Goal: Navigation & Orientation: Find specific page/section

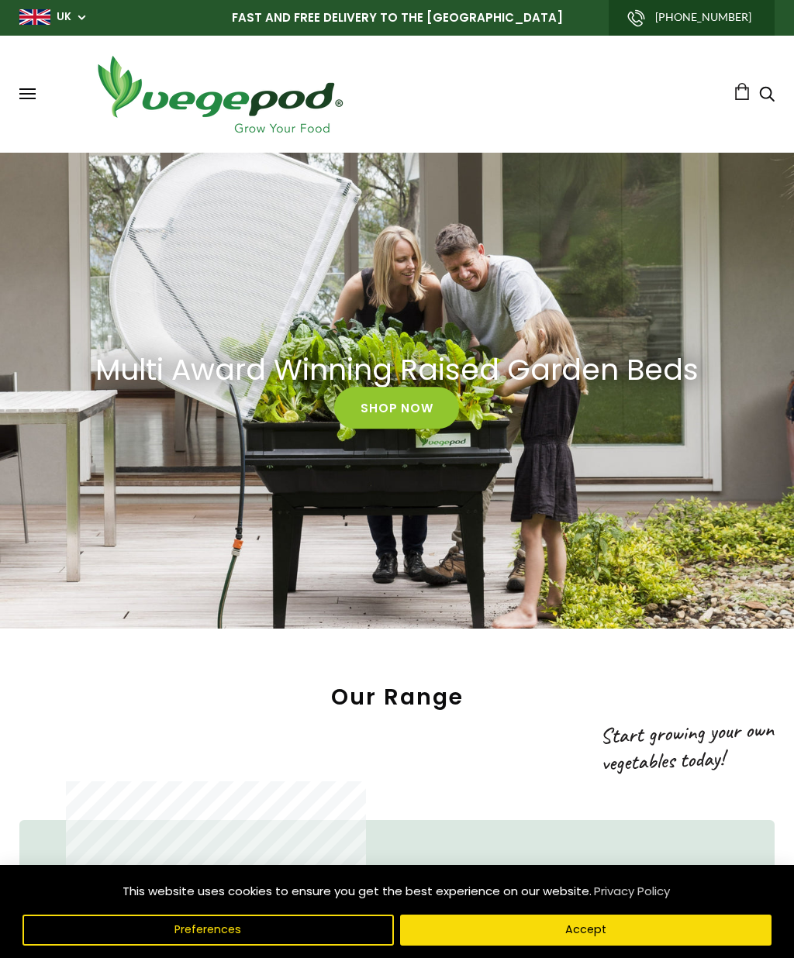
click at [28, 90] on span at bounding box center [27, 89] width 16 height 2
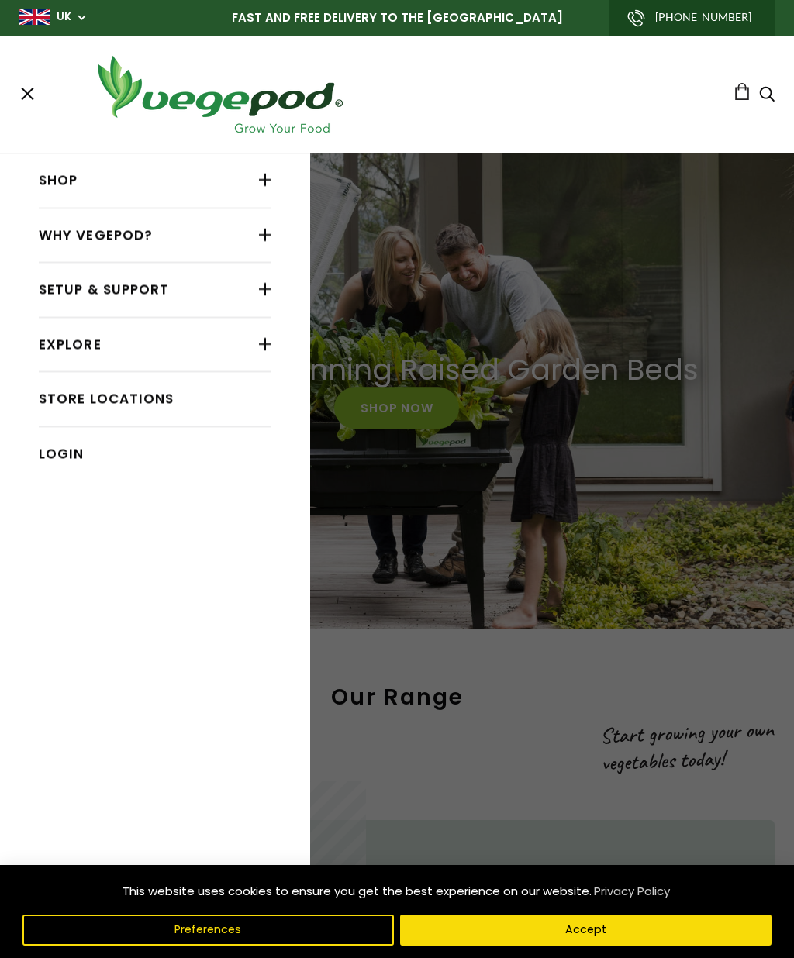
click at [119, 391] on link "Store Locations" at bounding box center [155, 398] width 233 height 29
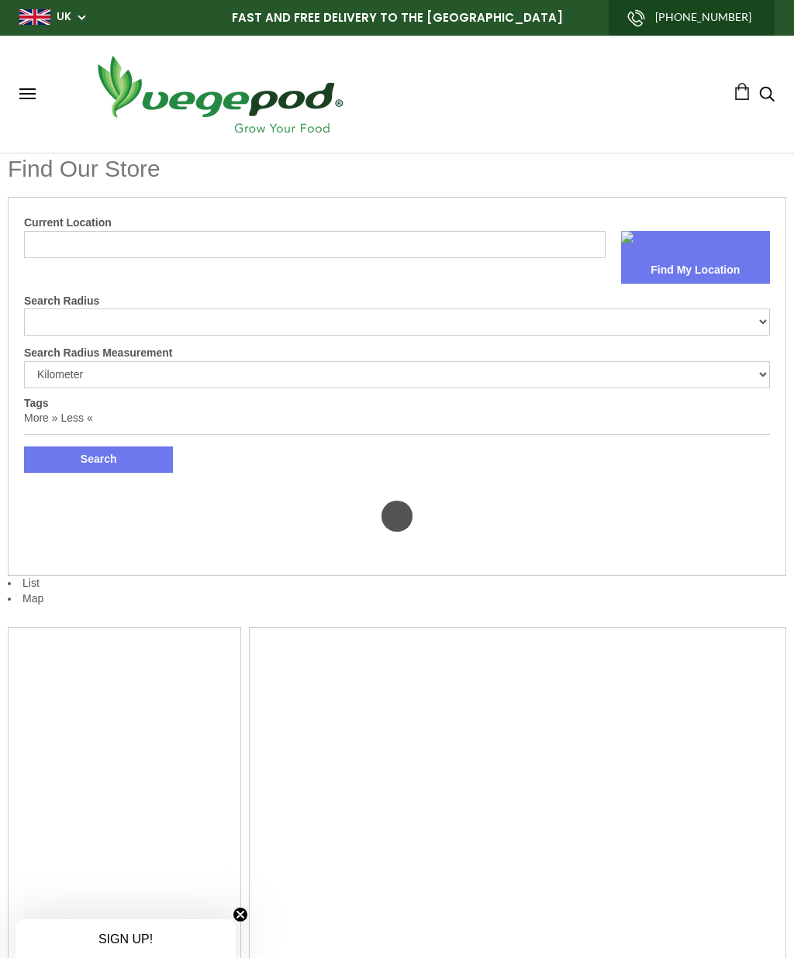
select select "m"
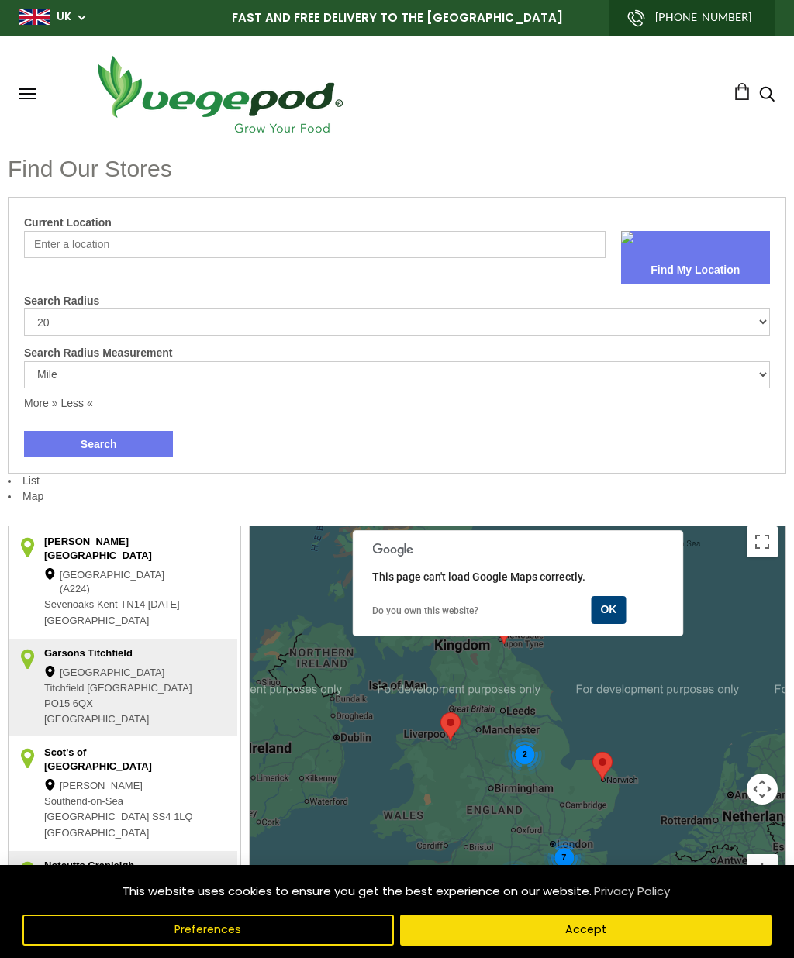
click at [601, 605] on button "OK" at bounding box center [608, 610] width 35 height 28
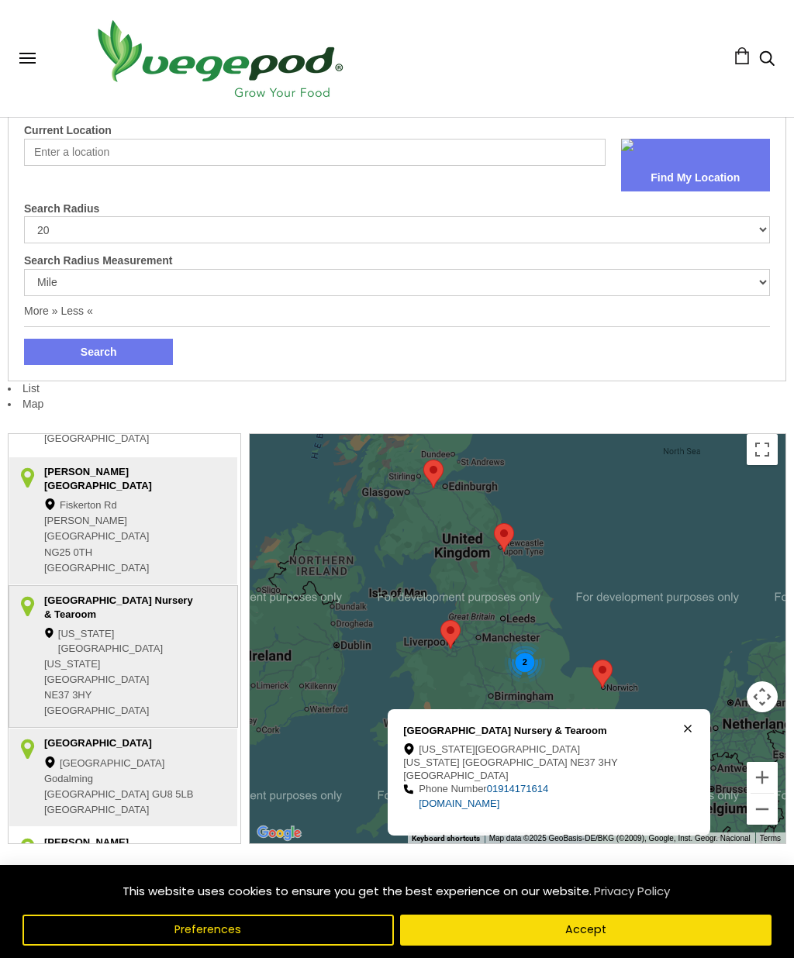
scroll to position [498, 0]
click at [529, 656] on div "2" at bounding box center [524, 661] width 41 height 41
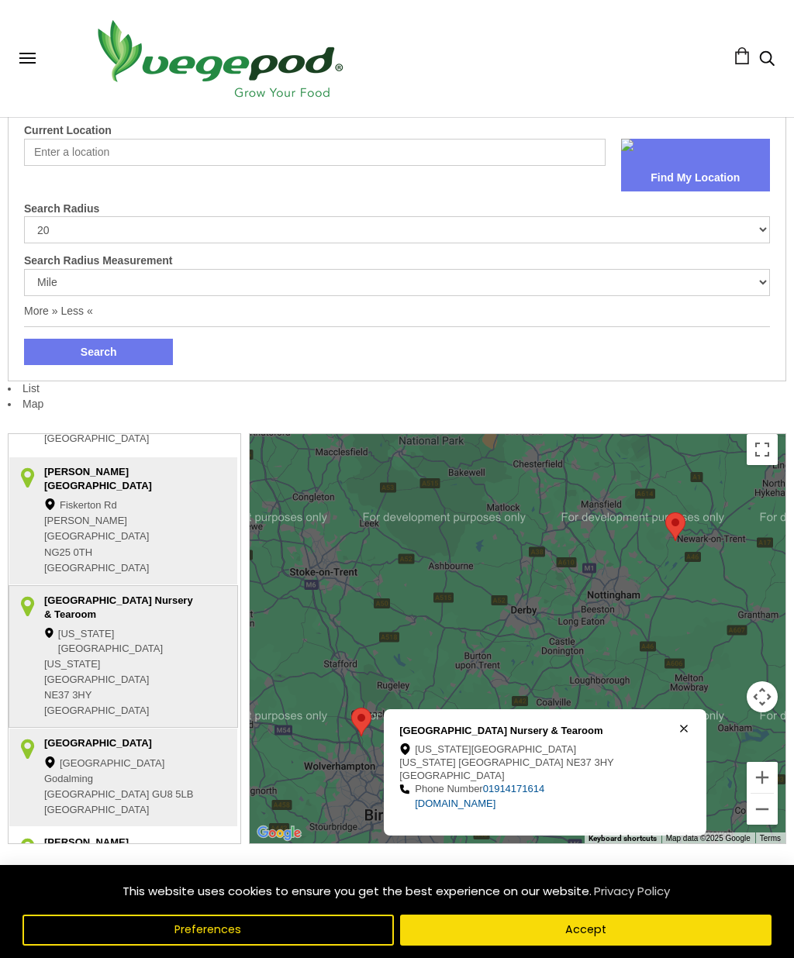
click at [638, 725] on div "[GEOGRAPHIC_DATA] Nursery & Tearoom [US_STATE][STREET_ADDRESS][US_STATE] Phone …" at bounding box center [545, 772] width 322 height 126
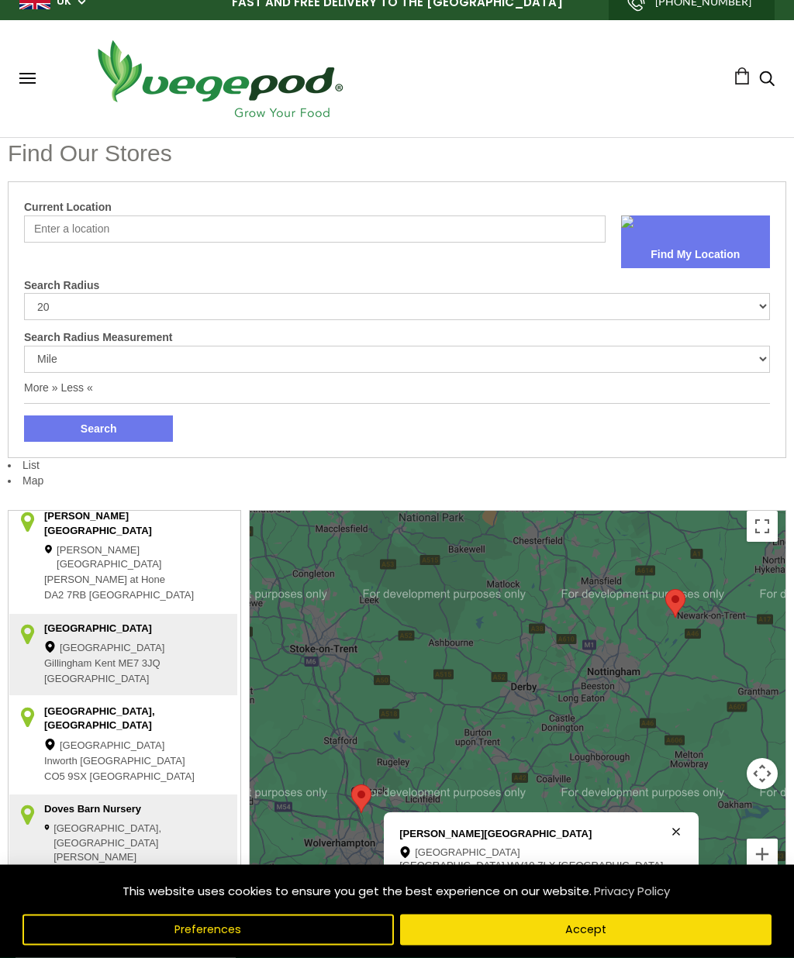
scroll to position [0, 0]
